Goal: Check status: Check status

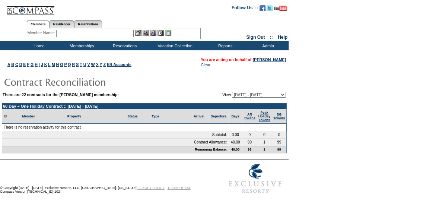
scroll to position [5, 0]
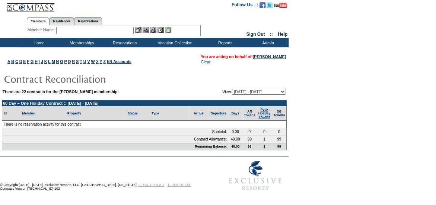
click at [277, 89] on select "[DATE] - [DATE] [DATE] - [DATE] [DATE] - [DATE] [DATE] - [DATE] [DATE] - [DATE]…" at bounding box center [259, 92] width 54 height 6
select select "140082"
click at [232, 89] on select "[DATE] - [DATE] [DATE] - [DATE] [DATE] - [DATE] [DATE] - [DATE] [DATE] - [DATE]…" at bounding box center [259, 92] width 54 height 6
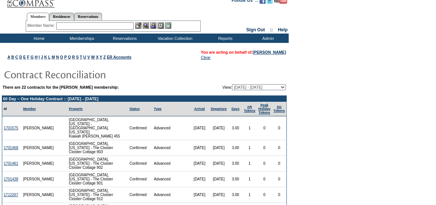
scroll to position [10, 0]
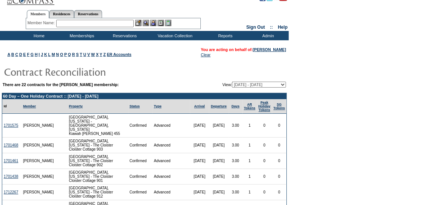
click at [258, 83] on select "[DATE] - [DATE] [DATE] - [DATE] [DATE] - [DATE] [DATE] - [DATE] [DATE] - [DATE]…" at bounding box center [259, 85] width 54 height 6
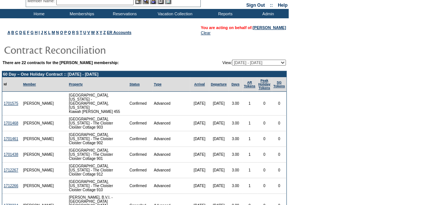
scroll to position [32, 0]
click at [244, 62] on select "[DATE] - [DATE] [DATE] - [DATE] [DATE] - [DATE] [DATE] - [DATE] [DATE] - [DATE]…" at bounding box center [259, 63] width 54 height 6
select select "129516"
click at [232, 60] on select "[DATE] - [DATE] [DATE] - [DATE] [DATE] - [DATE] [DATE] - [DATE] [DATE] - [DATE]…" at bounding box center [259, 63] width 54 height 6
